Goal: Task Accomplishment & Management: Manage account settings

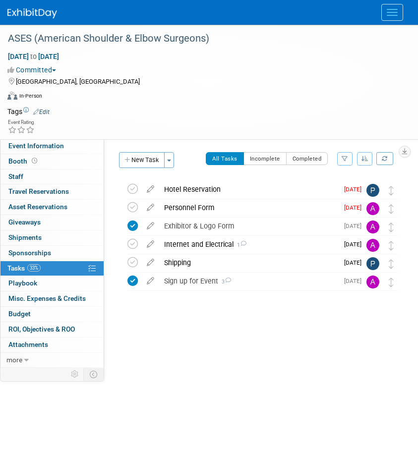
click at [205, 242] on div "Internet and Electrical 1" at bounding box center [248, 244] width 179 height 17
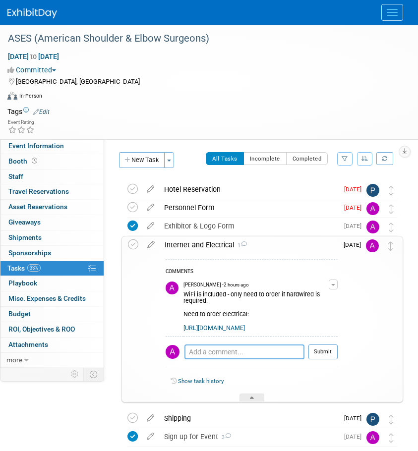
click at [254, 359] on textarea at bounding box center [244, 351] width 120 height 15
drag, startPoint x: 152, startPoint y: 242, endPoint x: 357, endPoint y: 298, distance: 212.5
click at [349, 298] on tr "Internet and Electrical 1 COMMENTS [PERSON_NAME] - 2 hours ago WiFi is included…" at bounding box center [262, 318] width 268 height 165
click at [335, 280] on button "button" at bounding box center [332, 284] width 9 height 10
click at [301, 301] on link "Edit Comment" at bounding box center [298, 299] width 78 height 14
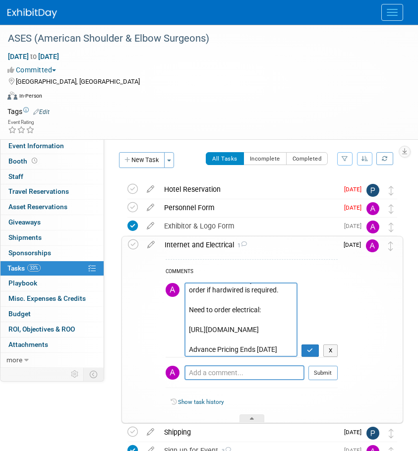
scroll to position [38, 0]
type textarea "WiFi is included - only need to order if hardwired is required. Need to order e…"
click at [312, 350] on icon "button" at bounding box center [310, 350] width 6 height 6
